Goal: Task Accomplishment & Management: Manage account settings

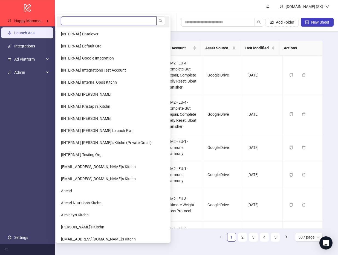
click at [71, 21] on input "search" at bounding box center [109, 20] width 96 height 9
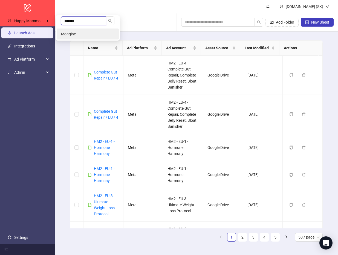
type input "*******"
click at [72, 32] on span "Mongine" at bounding box center [68, 34] width 15 height 4
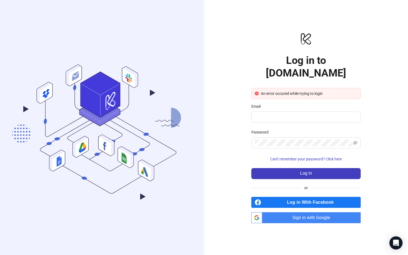
click at [34, 68] on icon ".cls-1,.cls-11,.cls-2,.cls-9{fill:none;}.cls-10,.cls-2,.cls-7,.cls-8{stroke:#31…" at bounding box center [102, 127] width 204 height 190
click at [304, 212] on span "Sign in with Google" at bounding box center [313, 217] width 96 height 11
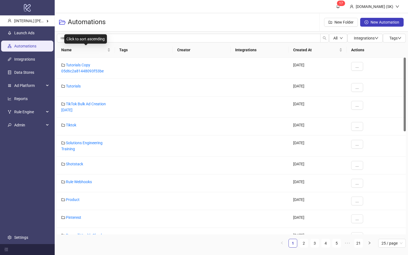
click at [42, 140] on ul "Launch Ads Automations Integrations Data Stores Ad Platform Reports Rule Engine…" at bounding box center [27, 134] width 55 height 217
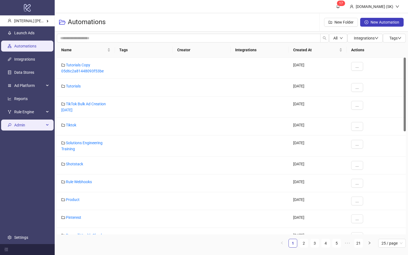
click at [43, 128] on span "Admin" at bounding box center [29, 124] width 30 height 11
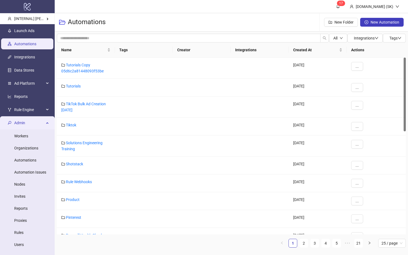
drag, startPoint x: 44, startPoint y: 130, endPoint x: 73, endPoint y: 127, distance: 28.9
click at [38, 146] on link "Organizations" at bounding box center [26, 148] width 24 height 4
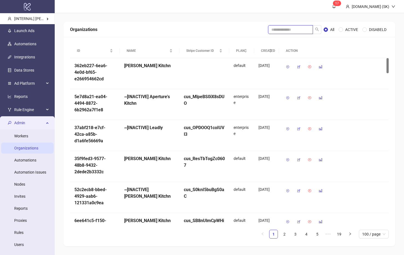
click at [299, 30] on input "search" at bounding box center [290, 29] width 45 height 9
type input "*******"
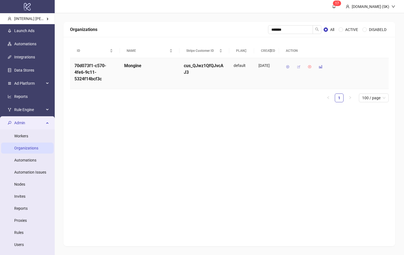
click at [300, 67] on icon "button" at bounding box center [299, 67] width 4 height 4
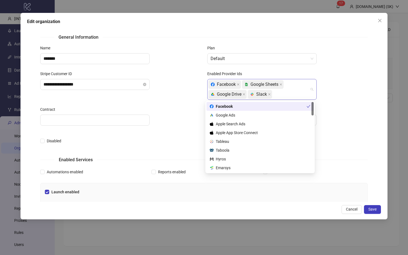
click at [293, 92] on div "Facebook platform/google_sheets Google Sheets platform/google_drive Google Driv…" at bounding box center [260, 89] width 102 height 20
type input "***"
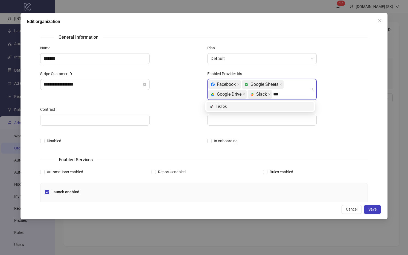
click at [283, 103] on div "platform/tik_tok TikTok" at bounding box center [260, 106] width 101 height 6
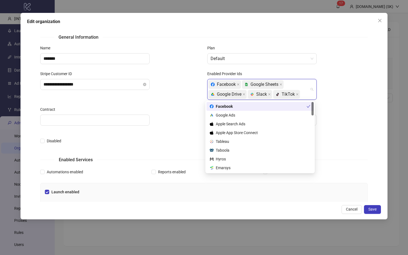
click at [343, 112] on div "Service Hours" at bounding box center [287, 110] width 161 height 8
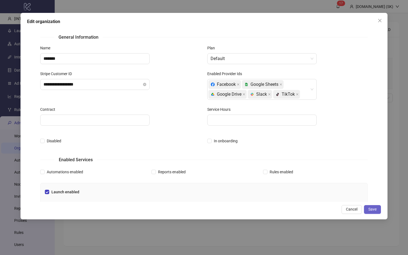
click at [370, 205] on button "Save" at bounding box center [372, 209] width 17 height 9
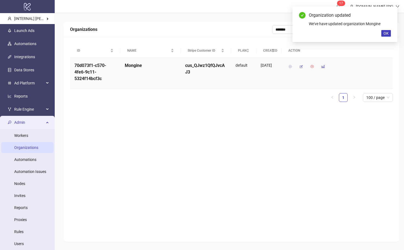
click at [290, 66] on icon "button" at bounding box center [290, 67] width 4 height 4
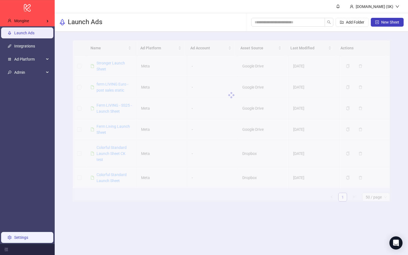
click at [28, 239] on link "Settings" at bounding box center [21, 237] width 14 height 4
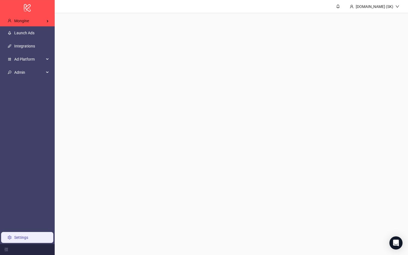
click at [28, 235] on link "Settings" at bounding box center [21, 237] width 14 height 4
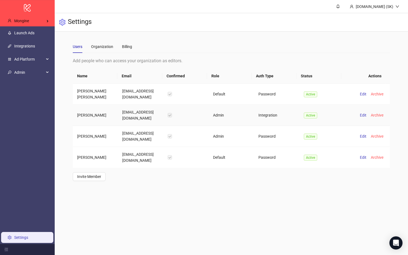
click at [79, 113] on td "Casper Kold" at bounding box center [95, 115] width 45 height 21
copy td "Casper"
click at [253, 203] on main "Kitchn.io (SK) Settings Users Organization Billing Add people who can access yo…" at bounding box center [232, 127] width 354 height 255
